Goal: Check status

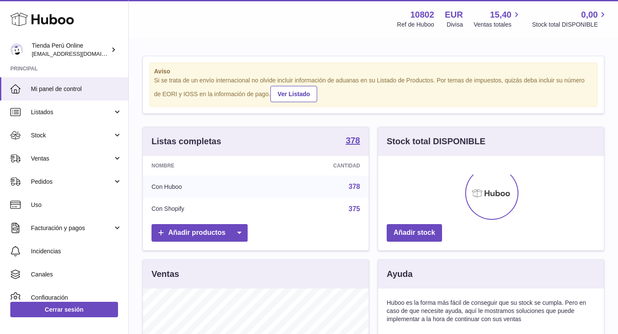
scroll to position [134, 226]
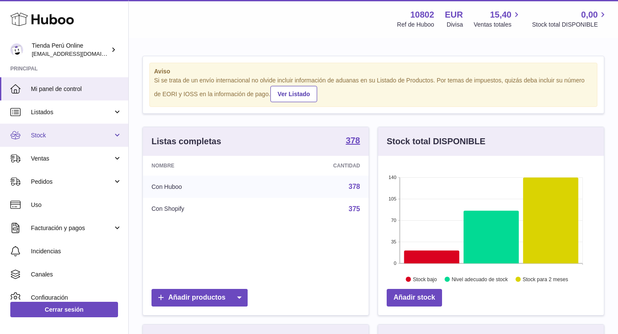
click at [68, 135] on span "Stock" at bounding box center [72, 135] width 82 height 8
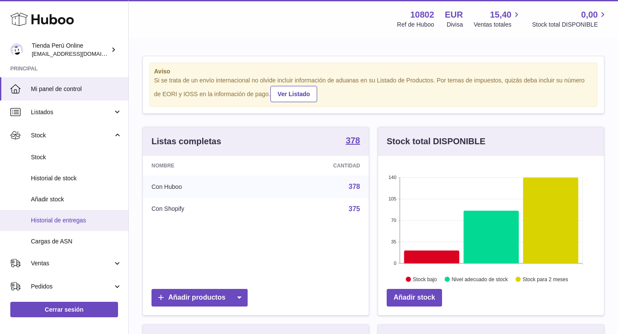
click at [76, 222] on span "Historial de entregas" at bounding box center [76, 220] width 91 height 8
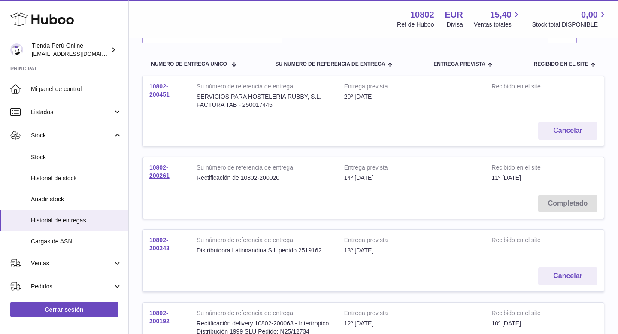
scroll to position [82, 0]
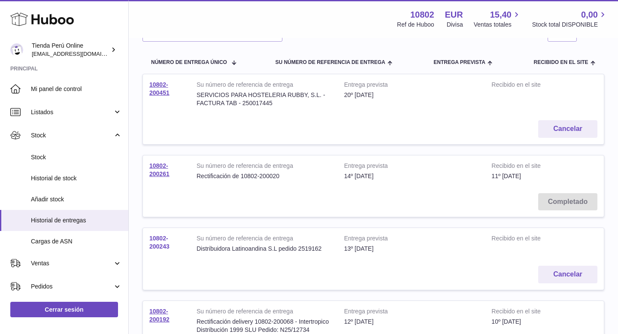
click at [159, 245] on link "10802-200243" at bounding box center [159, 242] width 20 height 15
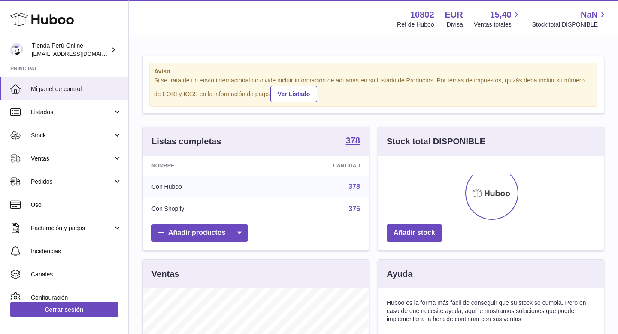
scroll to position [134, 226]
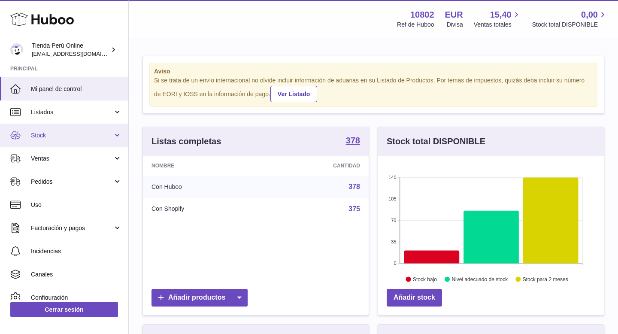
click at [81, 141] on link "Stock" at bounding box center [64, 135] width 128 height 23
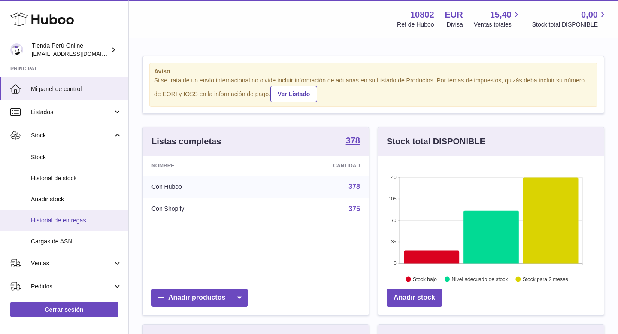
click at [86, 215] on link "Historial de entregas" at bounding box center [64, 220] width 128 height 21
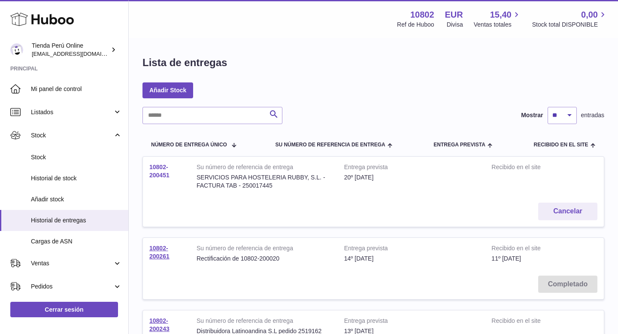
click at [158, 174] on link "10802-200451" at bounding box center [159, 171] width 20 height 15
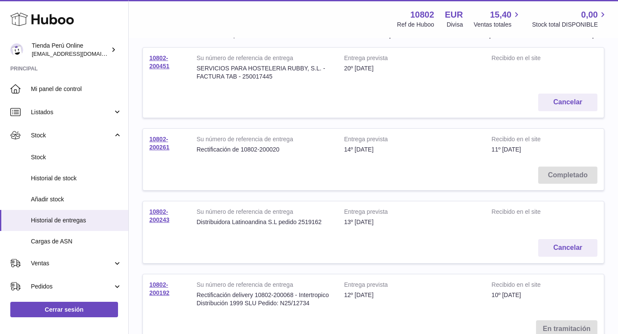
scroll to position [115, 0]
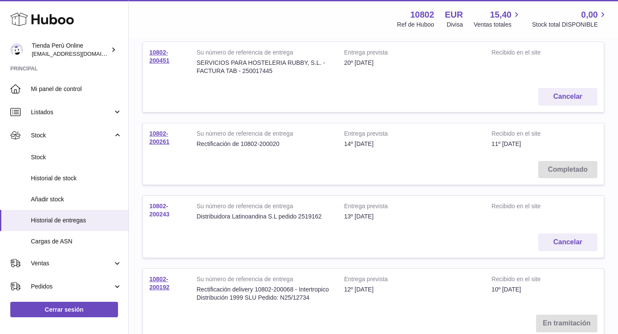
click at [160, 210] on td "10802-200243" at bounding box center [166, 211] width 47 height 31
click at [158, 207] on link "10802-200243" at bounding box center [159, 210] width 20 height 15
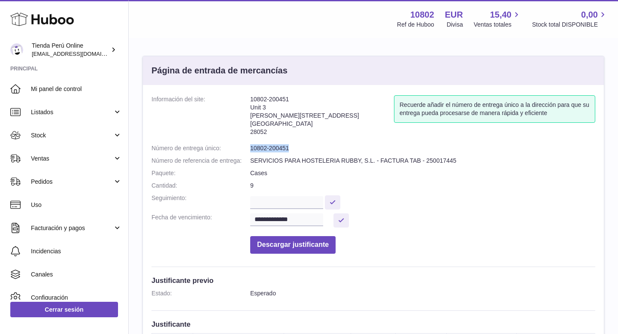
drag, startPoint x: 250, startPoint y: 150, endPoint x: 309, endPoint y: 150, distance: 58.4
click at [310, 150] on dd "10802-200451" at bounding box center [422, 148] width 345 height 8
copy dd "10802-200451"
drag, startPoint x: 250, startPoint y: 148, endPoint x: 298, endPoint y: 148, distance: 48.5
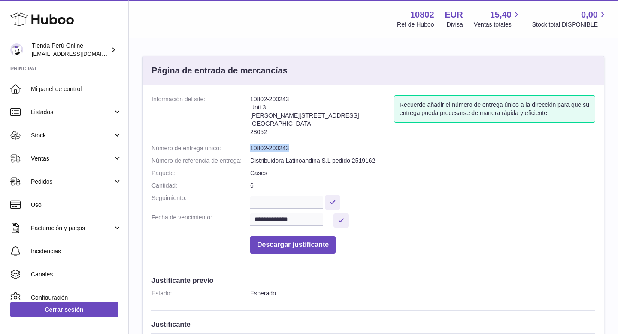
click at [298, 148] on dl "**********" at bounding box center [374, 176] width 444 height 163
copy dl "Número de entrega único: 10802-200243"
